Goal: Complete application form

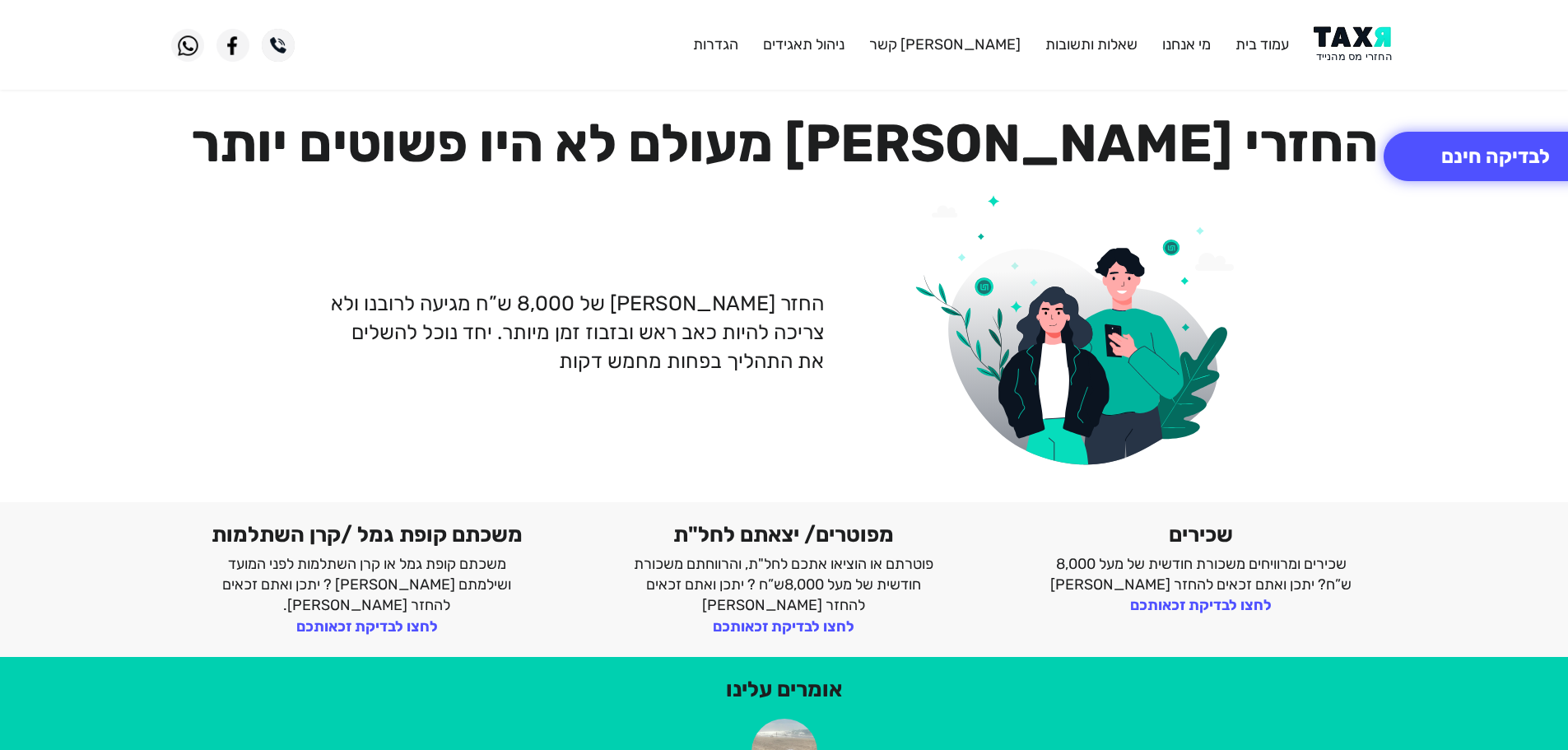
drag, startPoint x: 1359, startPoint y: 48, endPoint x: 1340, endPoint y: 2, distance: 49.8
click at [1358, 47] on img at bounding box center [1356, 45] width 83 height 37
click at [1352, 40] on img at bounding box center [1356, 45] width 83 height 37
click at [1343, 48] on img at bounding box center [1356, 45] width 83 height 37
drag, startPoint x: 1363, startPoint y: 45, endPoint x: 1360, endPoint y: 35, distance: 10.4
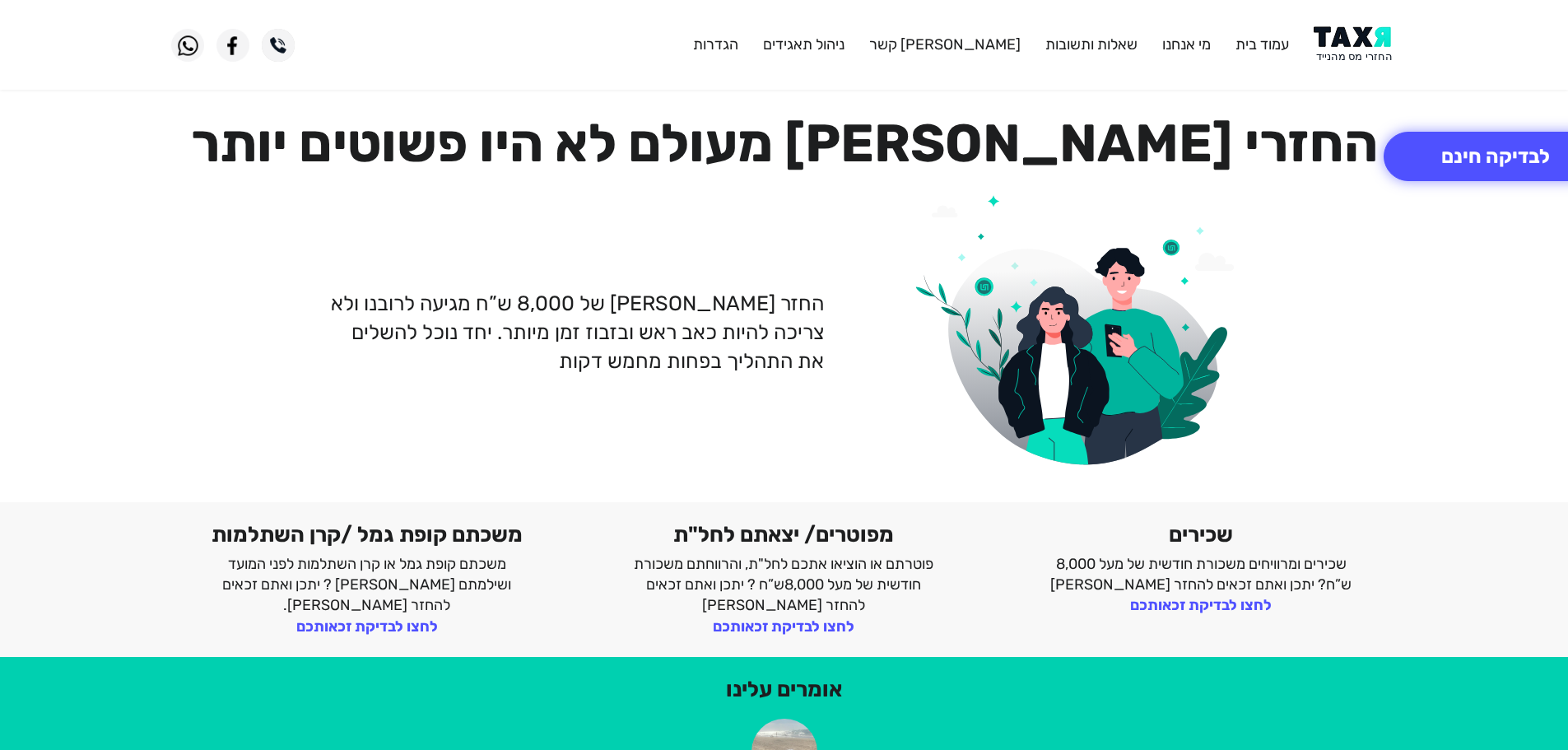
click at [1363, 45] on img at bounding box center [1356, 45] width 83 height 37
click at [1460, 155] on button "לבדיקה חינם" at bounding box center [1496, 156] width 224 height 49
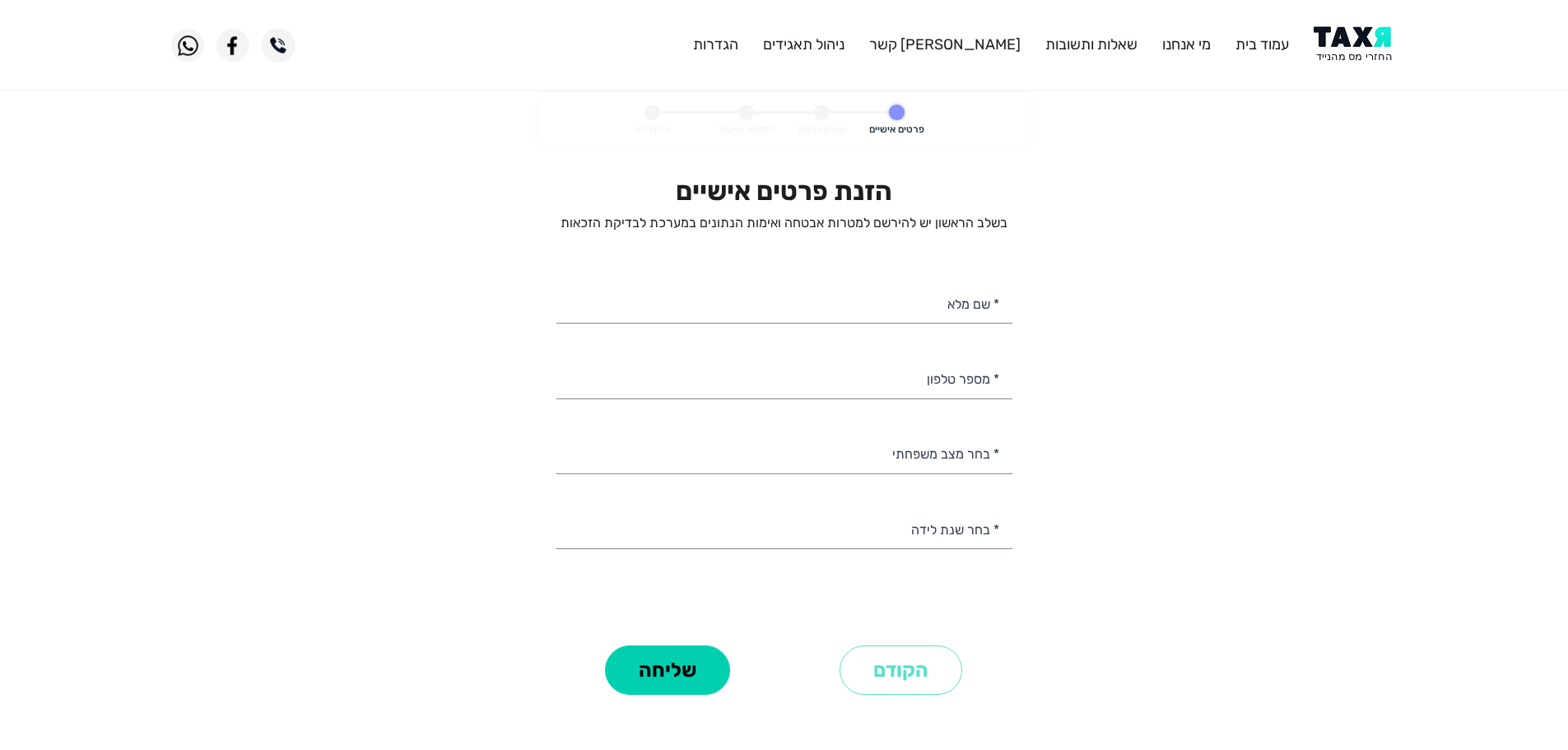
select select
click at [938, 376] on input "* מספר טלפון" at bounding box center [784, 377] width 456 height 42
type input "052"
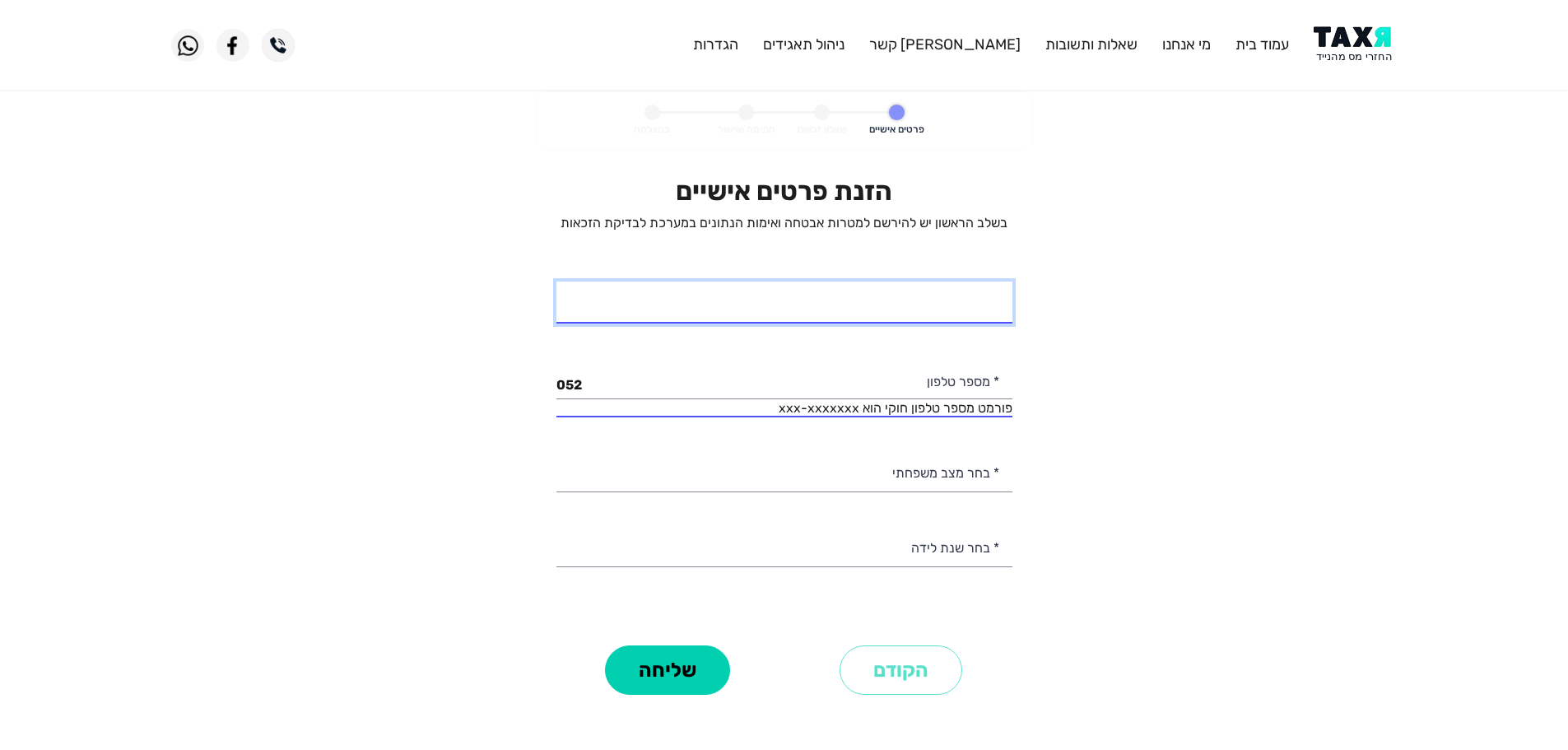
click at [890, 302] on input "* שם מלא" at bounding box center [784, 302] width 456 height 42
type input "חמוד מחמד"
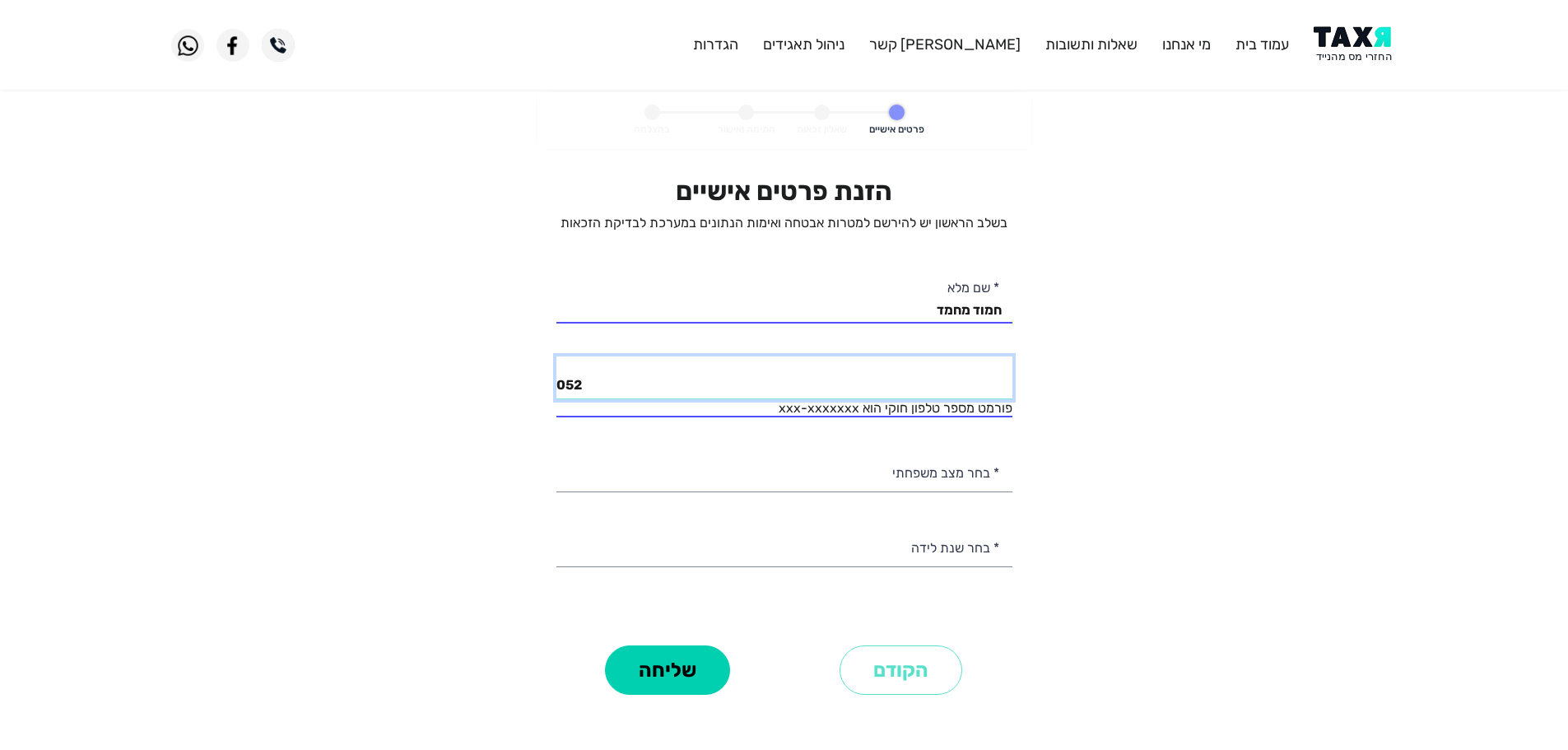
click at [617, 390] on input "052" at bounding box center [784, 377] width 456 height 42
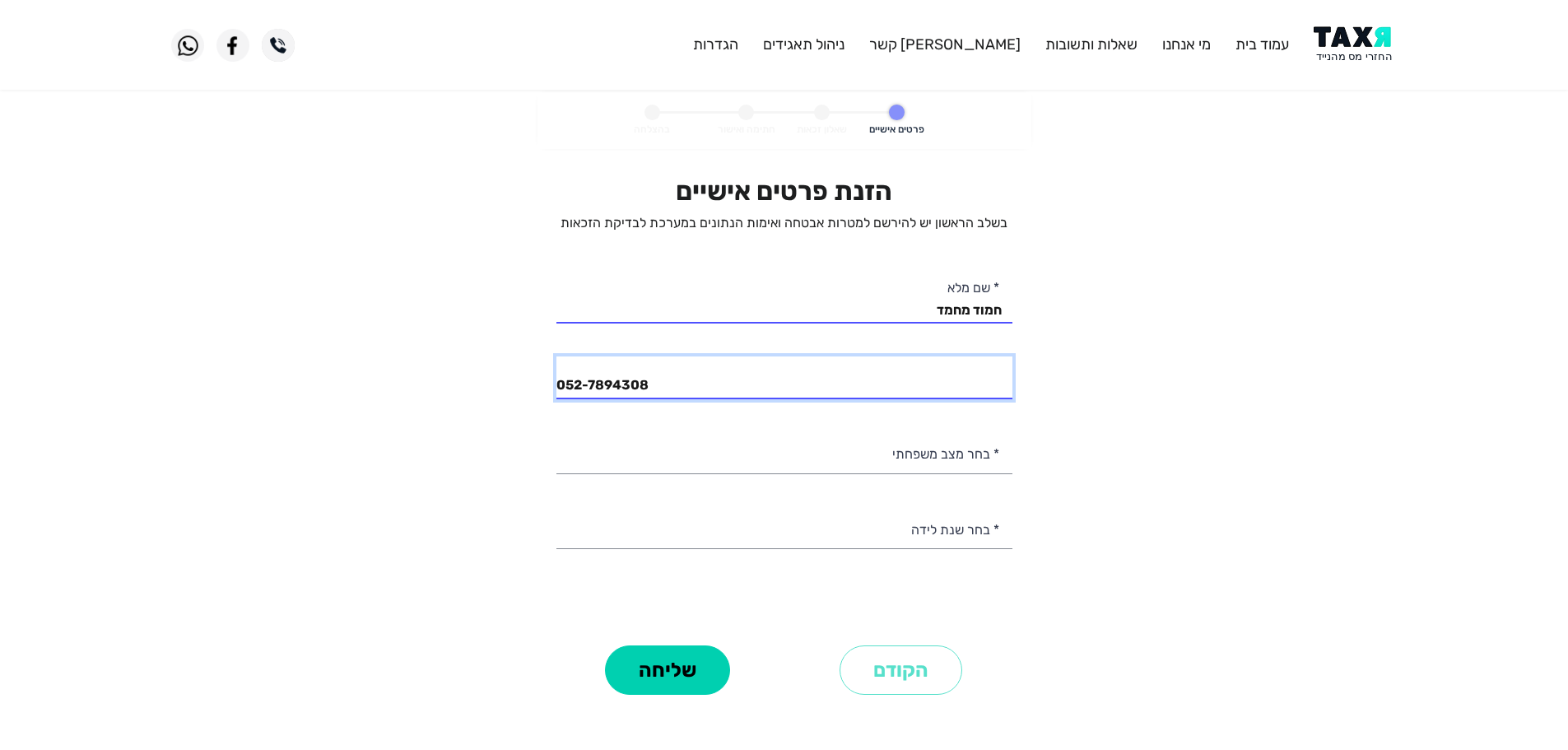
type input "052-7894308"
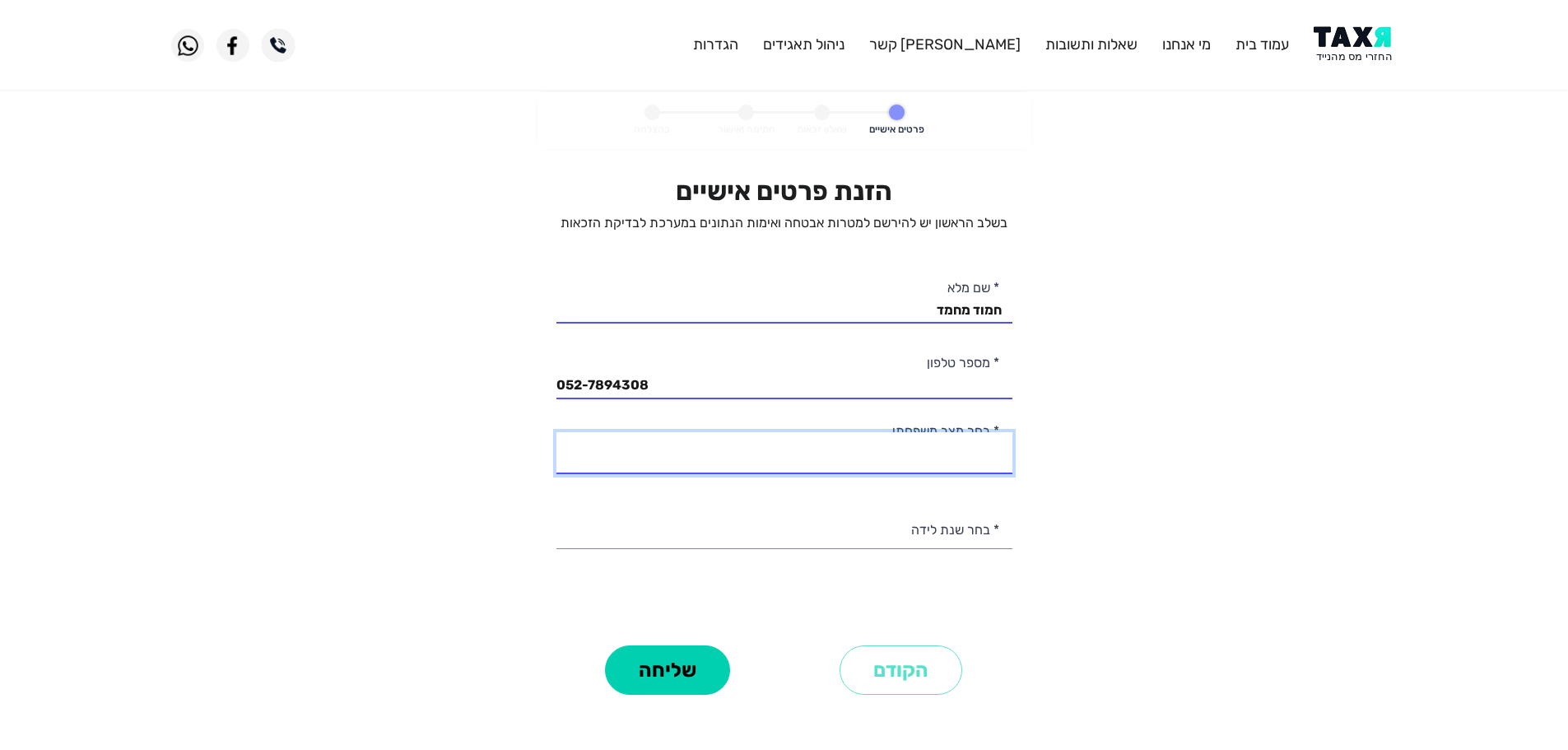
click at [835, 460] on select "רווק/ה נשוי/[PERSON_NAME]/ה אלמן/נה" at bounding box center [784, 453] width 456 height 42
select select "2: Married"
click at [556, 432] on select "רווק/ה נשוי/[PERSON_NAME]/ה אלמן/נה" at bounding box center [784, 453] width 456 height 42
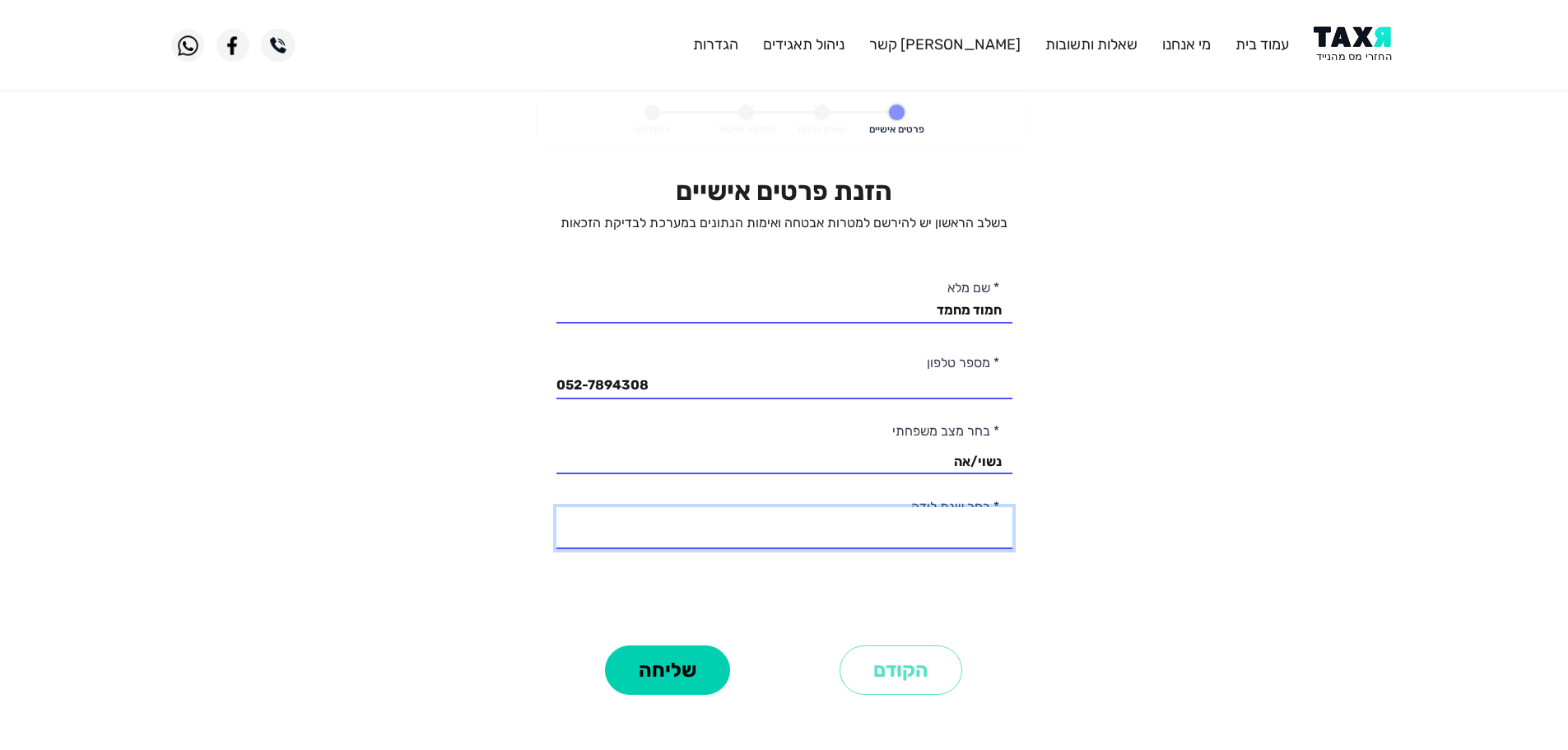
click at [978, 533] on select "2003 2002 2001 2000 1999 1998 1997 1996 1995 1994 1993 1992 1991 1990 1989 1988…" at bounding box center [784, 527] width 456 height 42
select select "13: 1991"
click at [556, 507] on select "2003 2002 2001 2000 1999 1998 1997 1996 1995 1994 1993 1992 1991 1990 1989 1988…" at bounding box center [784, 527] width 456 height 42
click at [693, 660] on button "שליחה" at bounding box center [667, 670] width 125 height 49
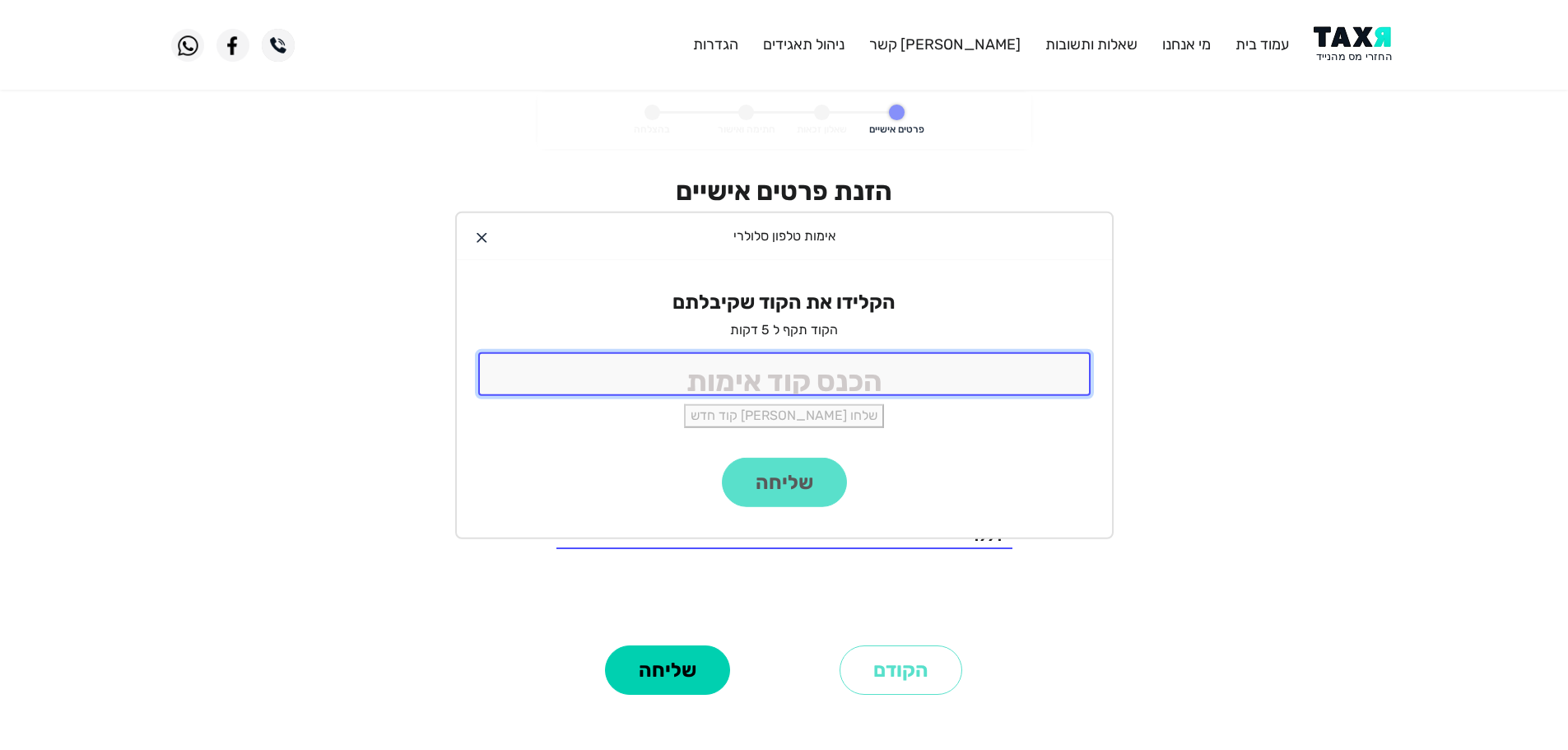
click at [775, 377] on input "tel" at bounding box center [784, 374] width 612 height 43
type input "9988"
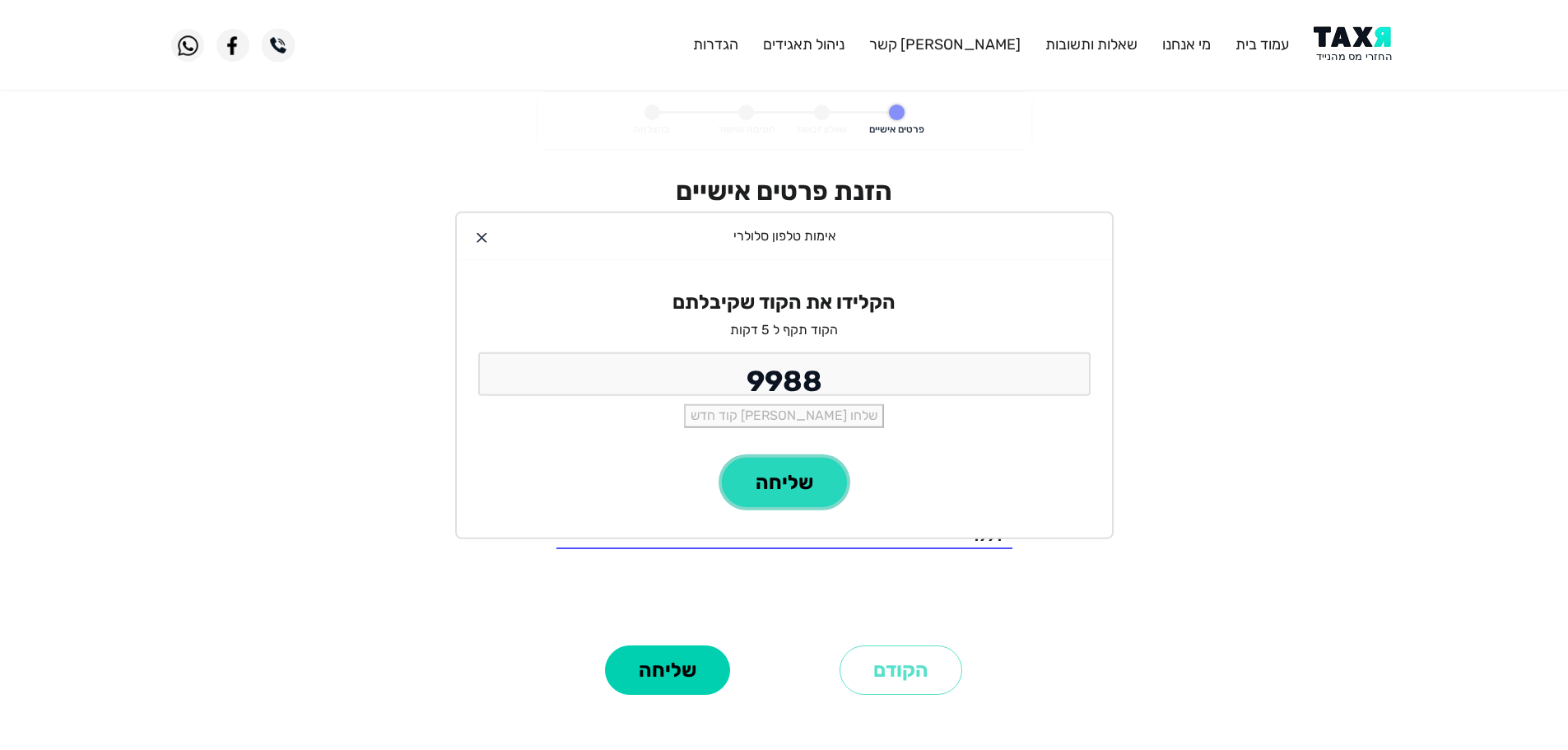
click at [767, 477] on button "שליחה" at bounding box center [784, 482] width 125 height 49
